Goal: Task Accomplishment & Management: Use online tool/utility

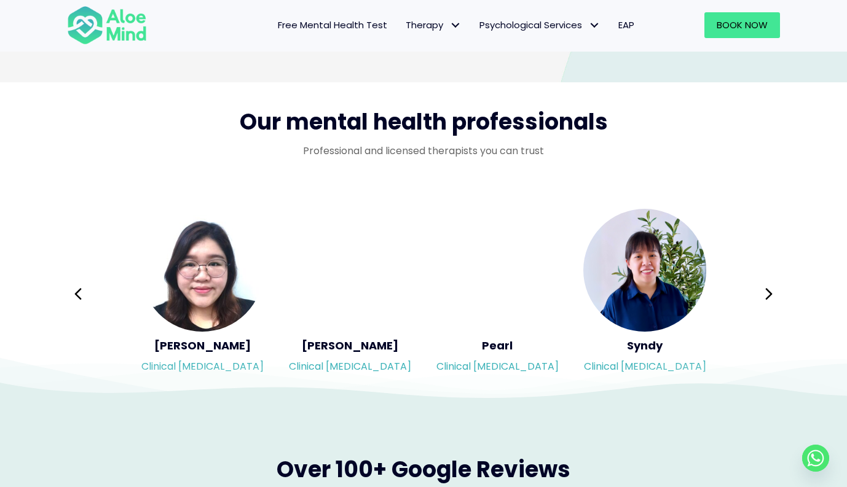
scroll to position [1966, 0]
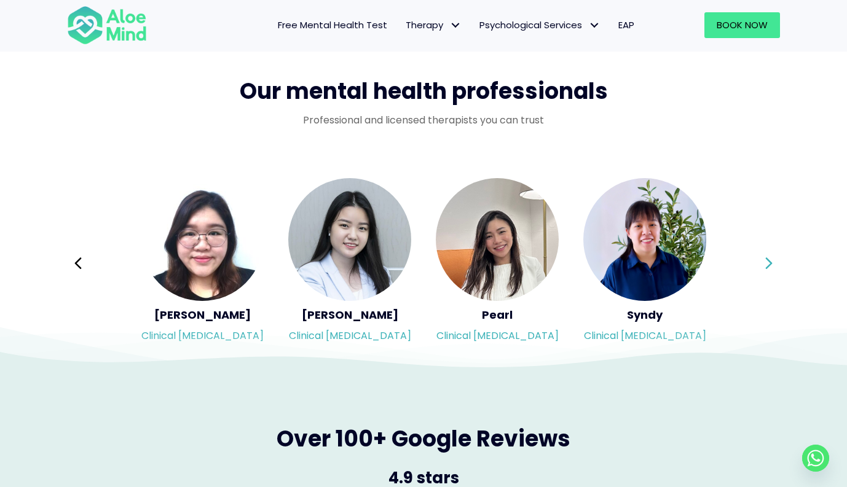
click at [775, 265] on button "Next" at bounding box center [768, 263] width 29 height 29
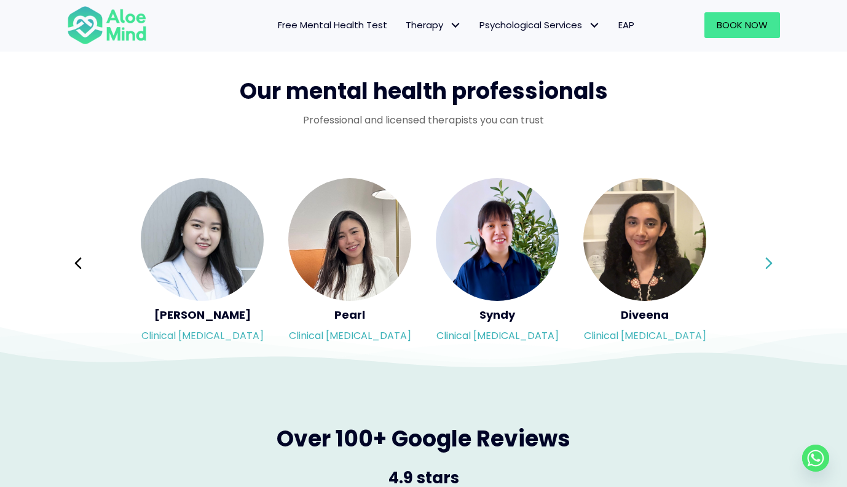
click at [775, 265] on button "Next" at bounding box center [768, 263] width 29 height 29
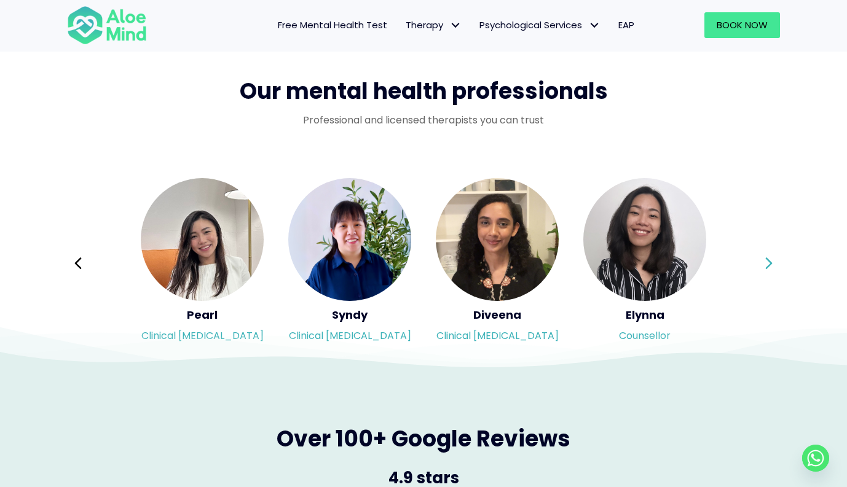
click at [775, 265] on button "Next" at bounding box center [768, 263] width 29 height 29
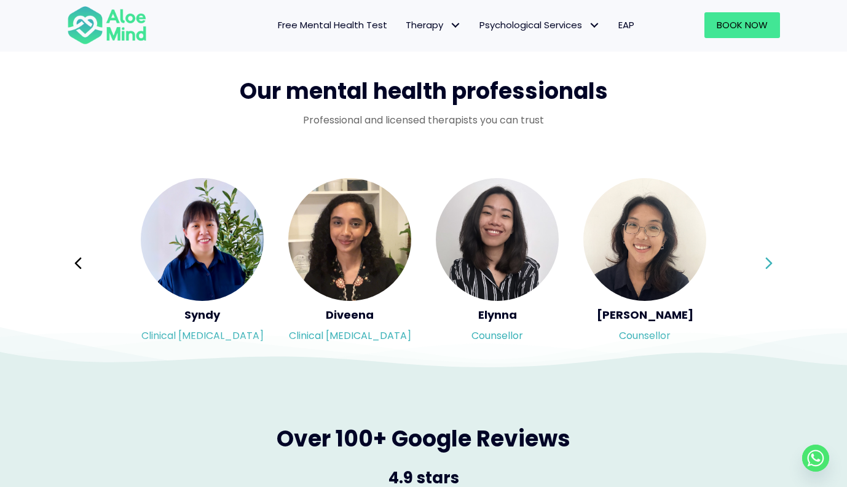
click at [775, 265] on button "Next" at bounding box center [768, 263] width 29 height 29
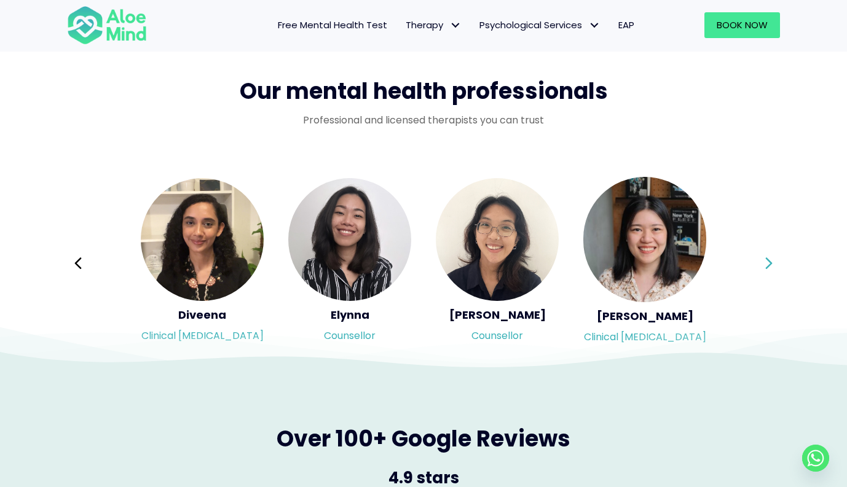
click at [775, 265] on button "Next" at bounding box center [768, 263] width 29 height 29
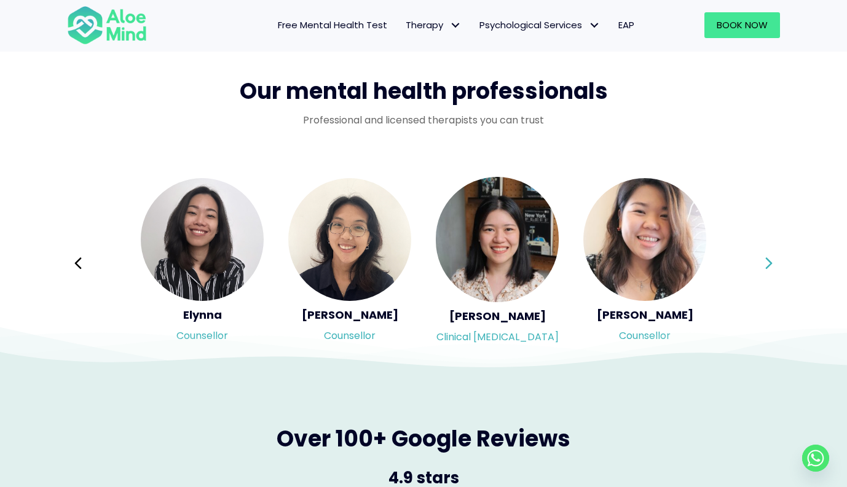
click at [775, 265] on button "Next" at bounding box center [768, 263] width 29 height 29
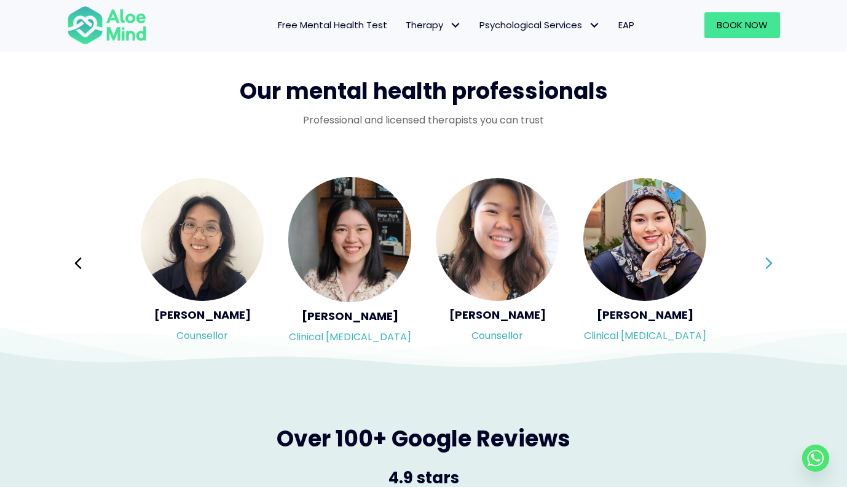
click at [775, 265] on button "Next" at bounding box center [768, 263] width 29 height 29
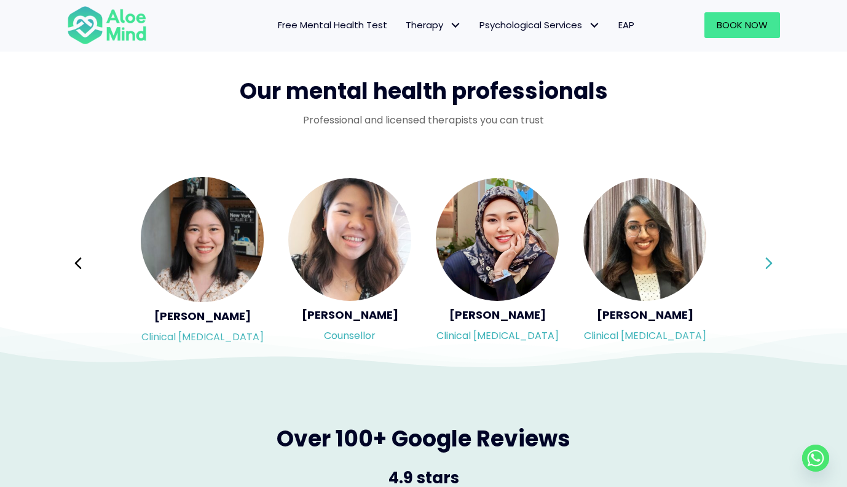
click at [775, 265] on button "Next" at bounding box center [768, 263] width 29 height 29
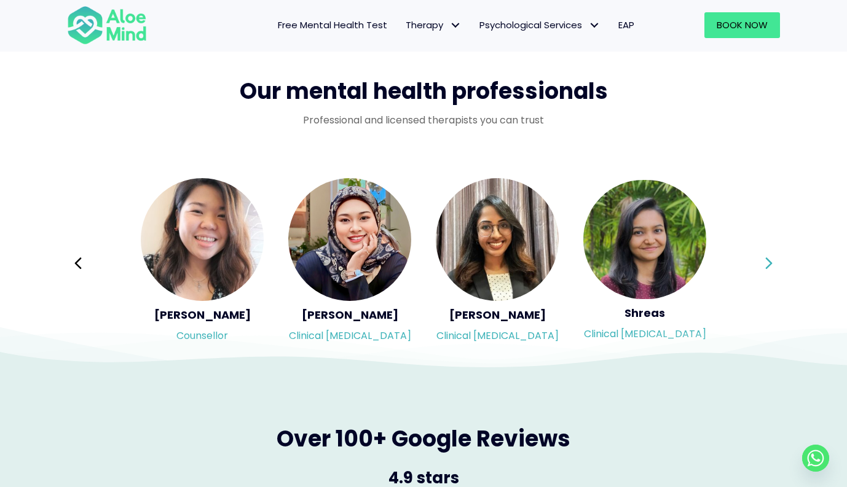
click at [775, 265] on button "Next" at bounding box center [768, 263] width 29 height 29
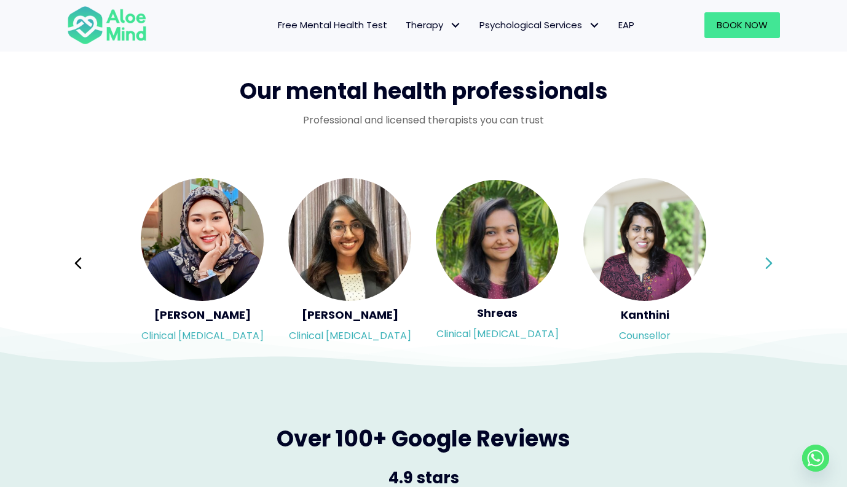
click at [775, 265] on button "Next" at bounding box center [768, 263] width 29 height 29
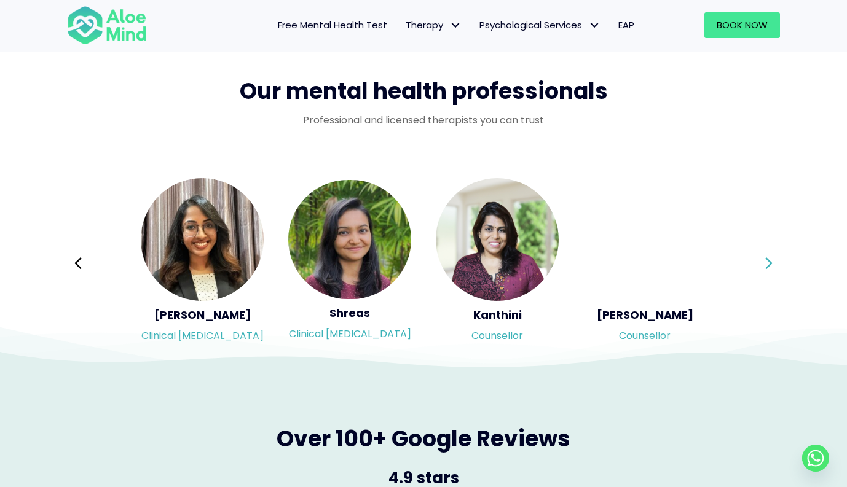
click at [775, 265] on button "Next" at bounding box center [768, 263] width 29 height 29
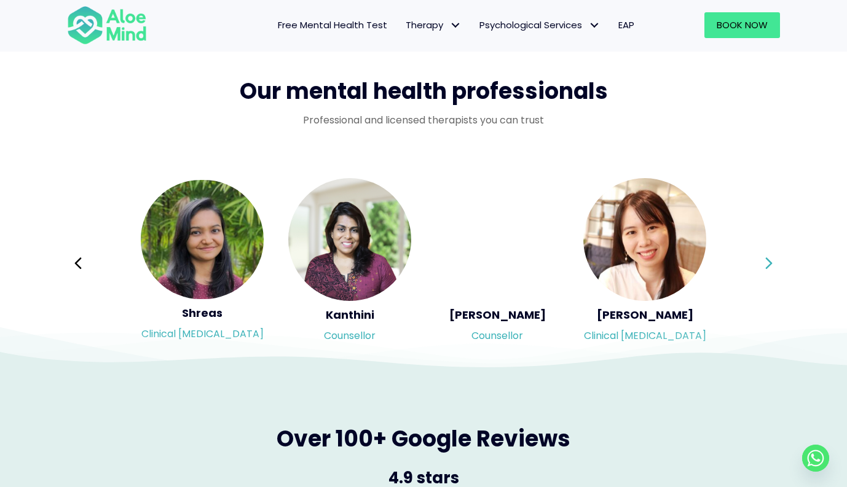
click at [775, 265] on div "Syndy Clinical psychologist Diveena Clinical psychologist Elynna Counsellor Eme…" at bounding box center [423, 263] width 713 height 173
click at [775, 265] on button "Next" at bounding box center [768, 263] width 29 height 29
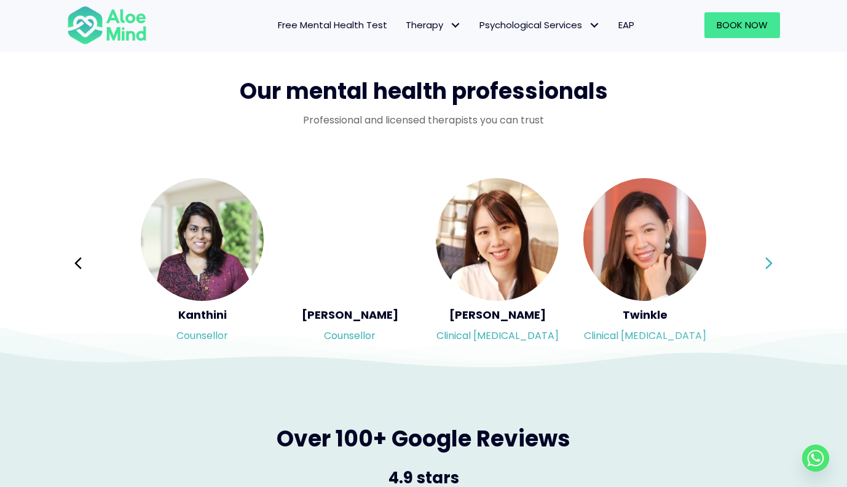
click at [775, 265] on div "Syndy Clinical psychologist Diveena Clinical psychologist Elynna Counsellor Eme…" at bounding box center [423, 263] width 713 height 173
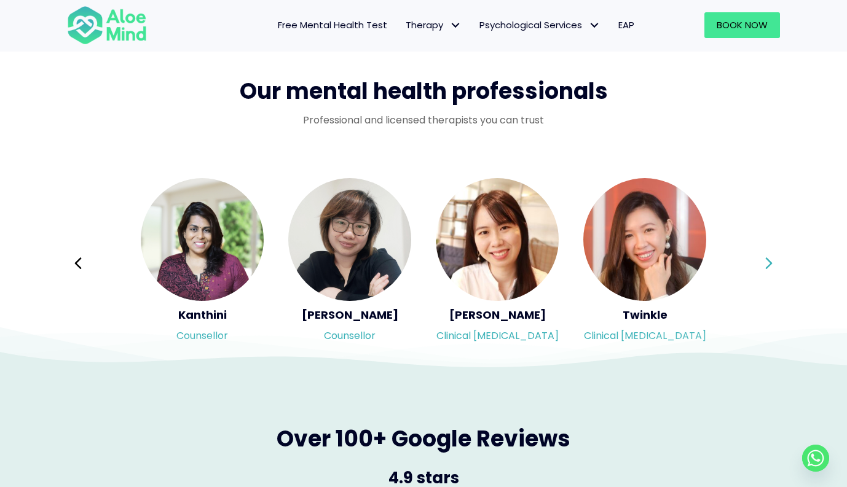
click at [769, 265] on icon at bounding box center [768, 263] width 9 height 23
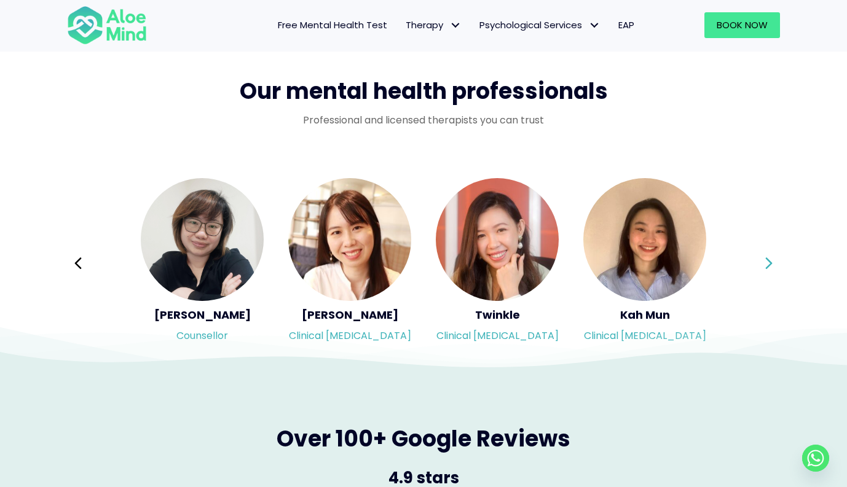
click at [769, 265] on icon at bounding box center [768, 263] width 9 height 23
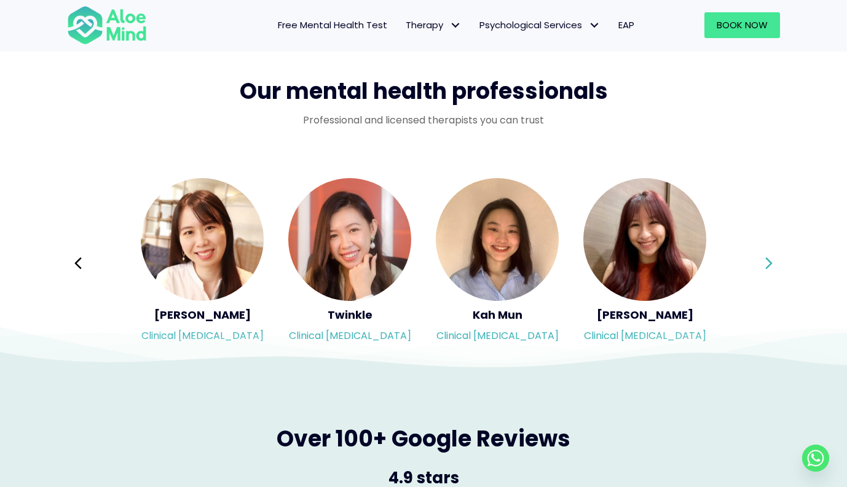
click at [769, 265] on icon at bounding box center [768, 263] width 9 height 23
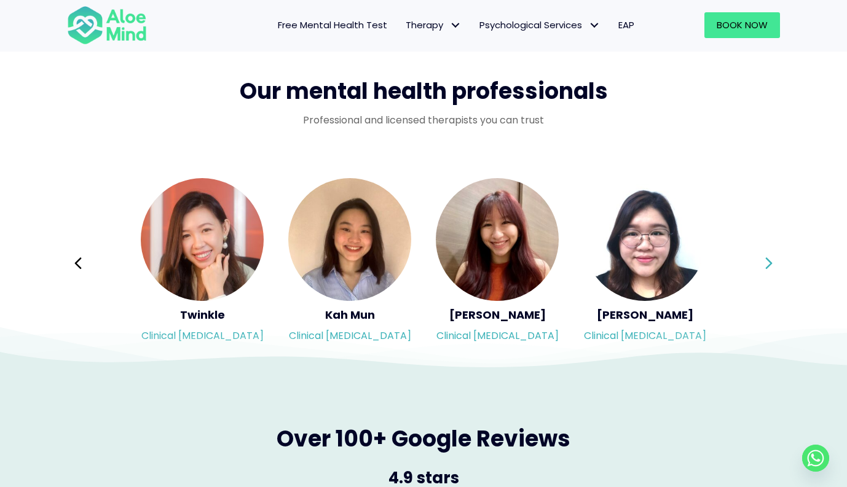
click at [769, 265] on div "Syndy Clinical psychologist Diveena Clinical psychologist Elynna Counsellor Eme…" at bounding box center [423, 263] width 713 height 173
click at [769, 265] on icon at bounding box center [768, 263] width 9 height 23
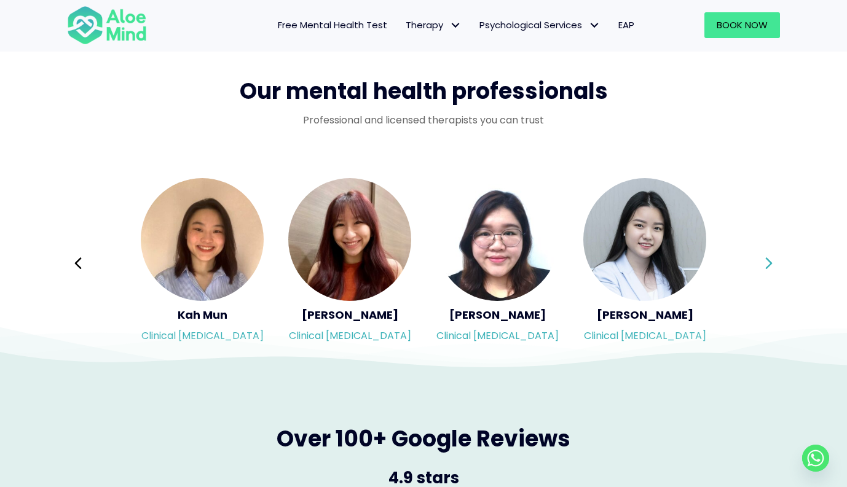
click at [769, 265] on icon at bounding box center [768, 263] width 9 height 23
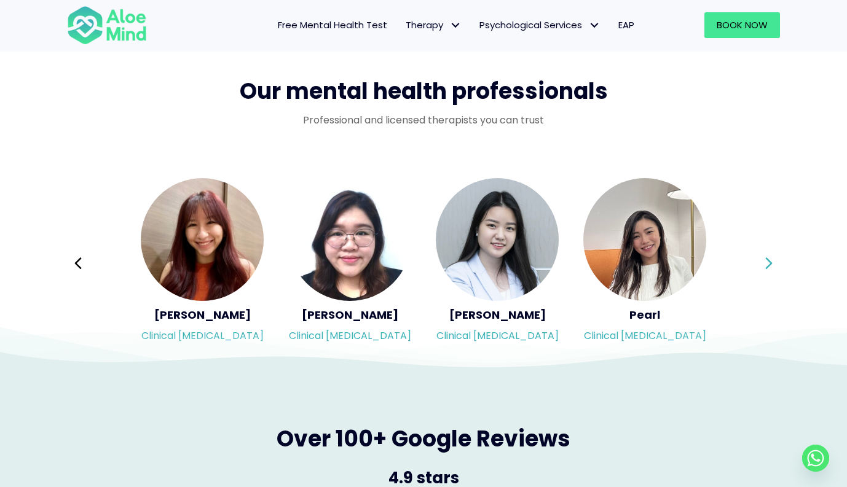
click at [769, 265] on div "Syndy Clinical psychologist Diveena Clinical psychologist Elynna Counsellor Eme…" at bounding box center [423, 263] width 713 height 173
click at [769, 265] on icon at bounding box center [768, 263] width 9 height 23
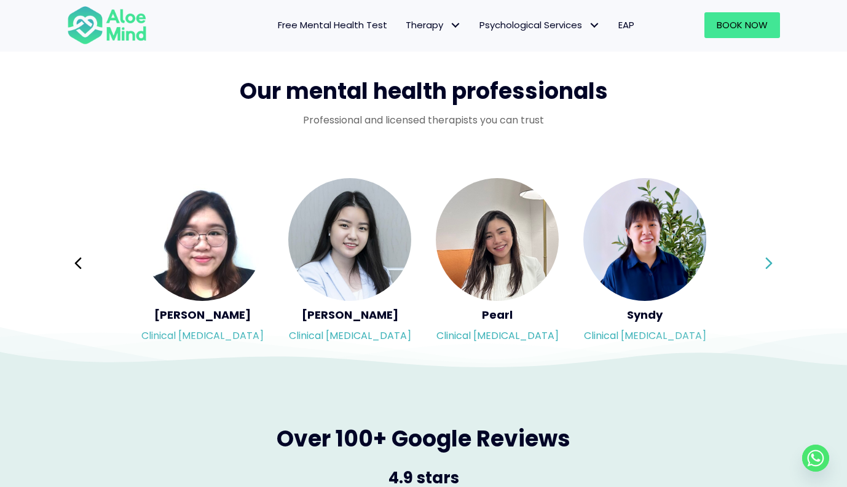
click at [769, 265] on icon at bounding box center [768, 263] width 9 height 23
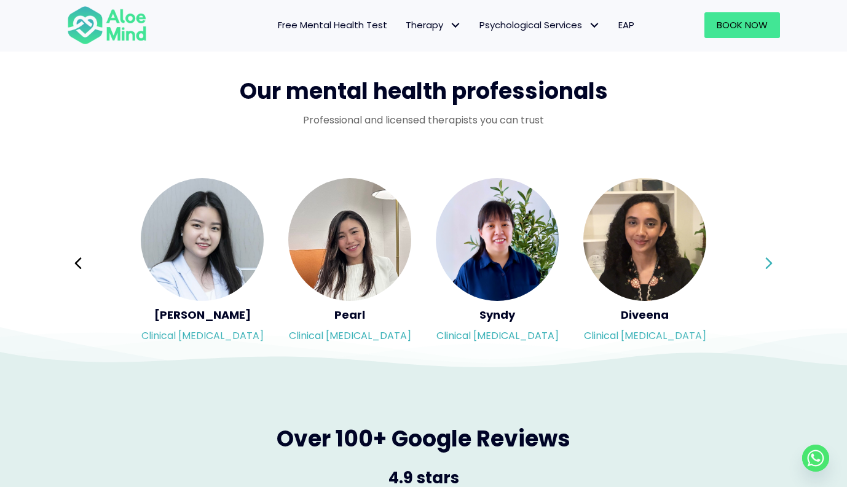
click at [769, 265] on icon at bounding box center [768, 263] width 9 height 23
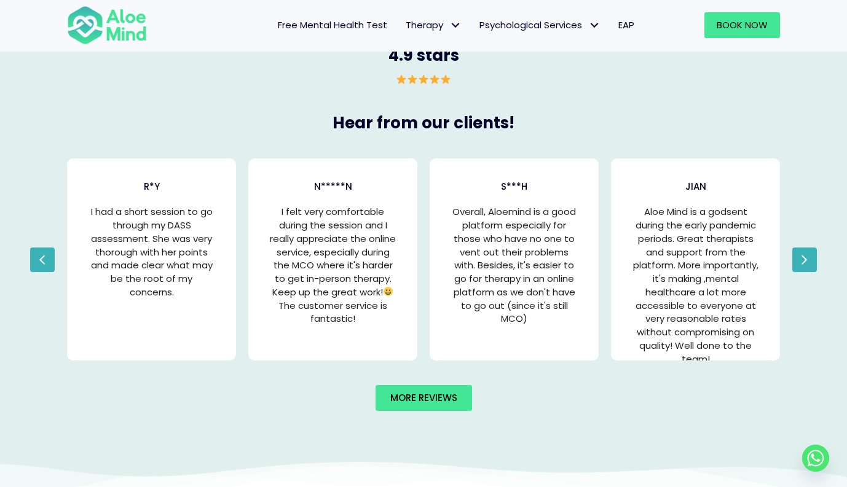
scroll to position [2396, 0]
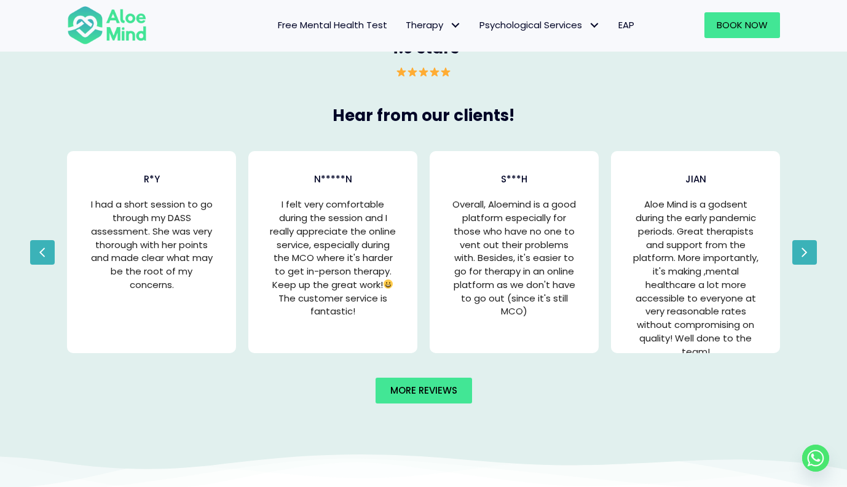
click at [801, 246] on icon "button" at bounding box center [803, 252] width 7 height 18
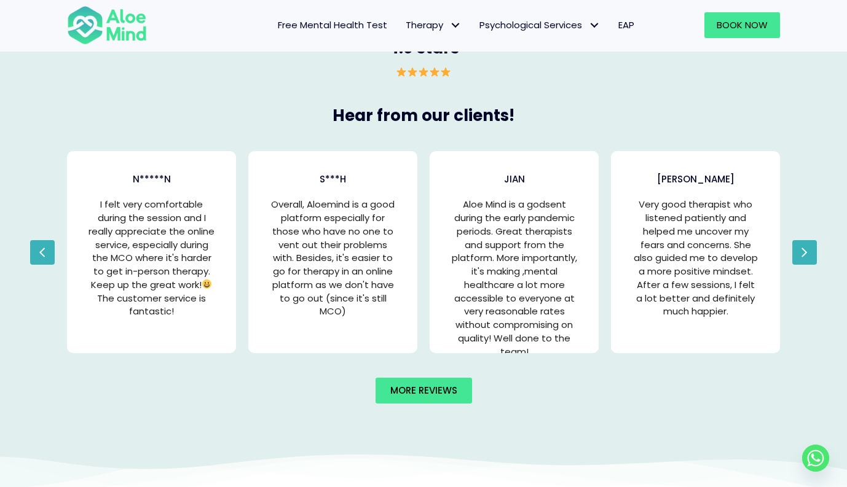
click at [801, 246] on icon "button" at bounding box center [803, 252] width 7 height 18
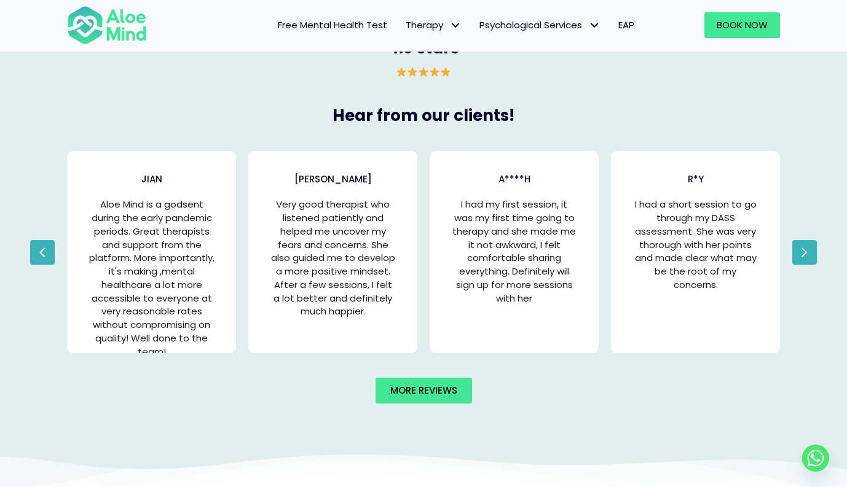
click at [801, 246] on icon "button" at bounding box center [803, 252] width 7 height 18
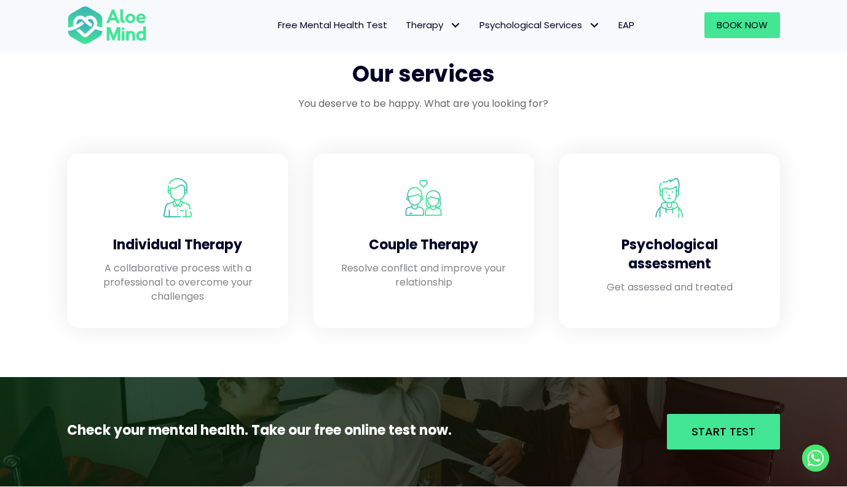
scroll to position [1167, 0]
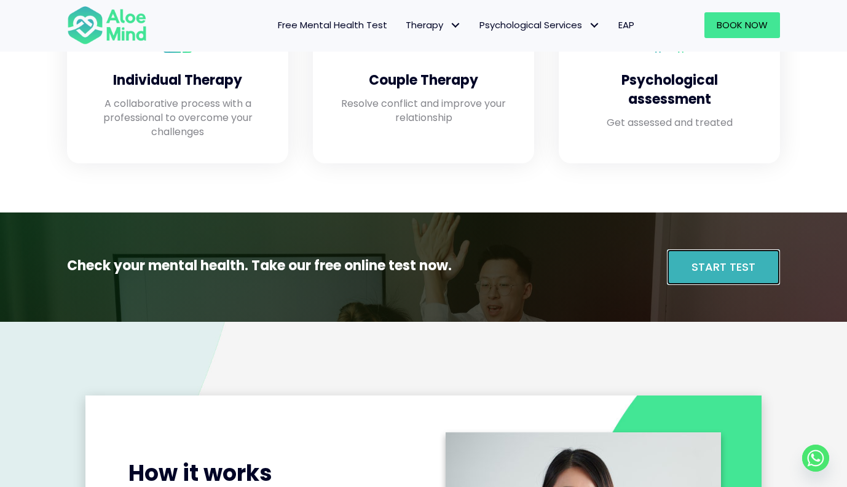
click at [737, 275] on link "Start Test" at bounding box center [723, 267] width 113 height 36
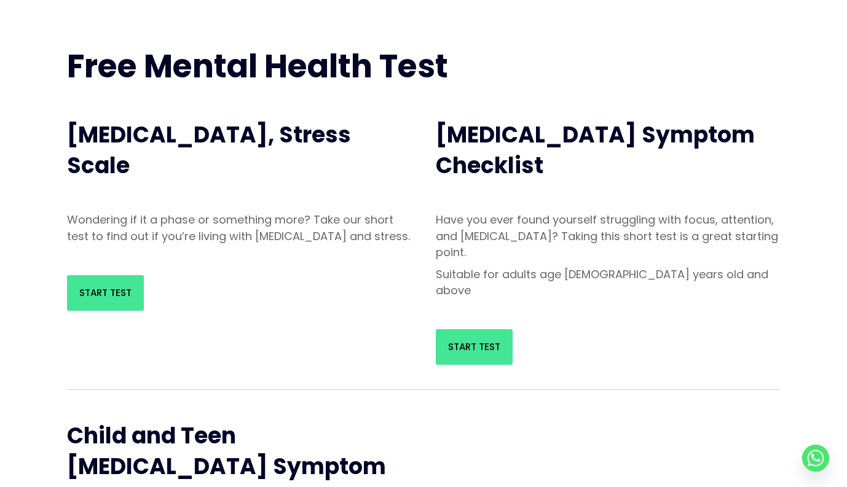
scroll to position [184, 0]
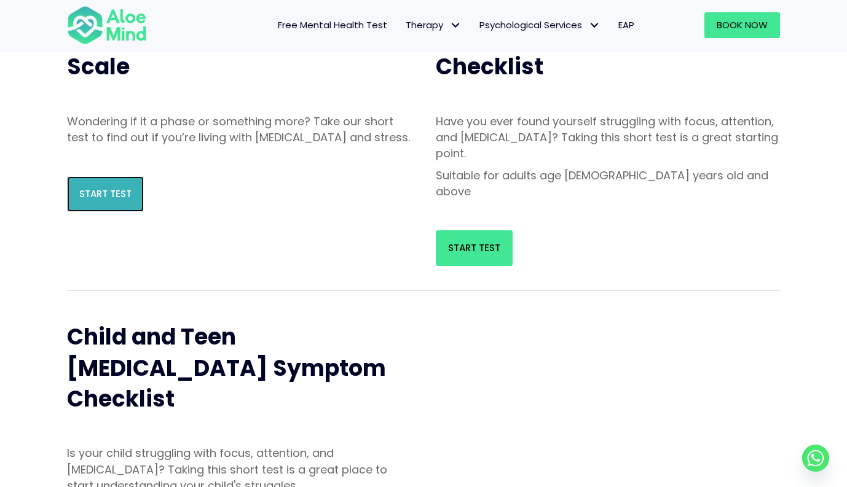
click at [128, 200] on span "Start Test" at bounding box center [105, 193] width 52 height 13
